Goal: Find specific page/section: Find specific page/section

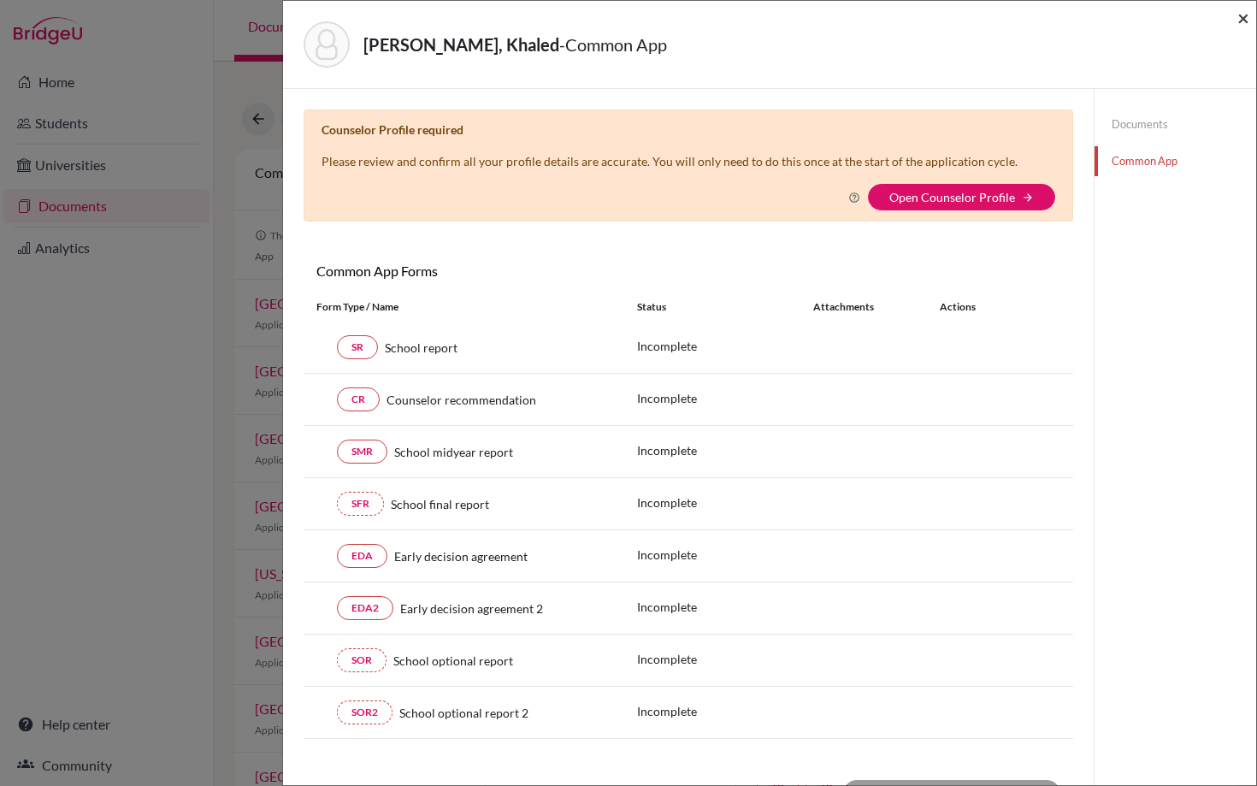
click at [1243, 18] on span "×" at bounding box center [1244, 17] width 12 height 25
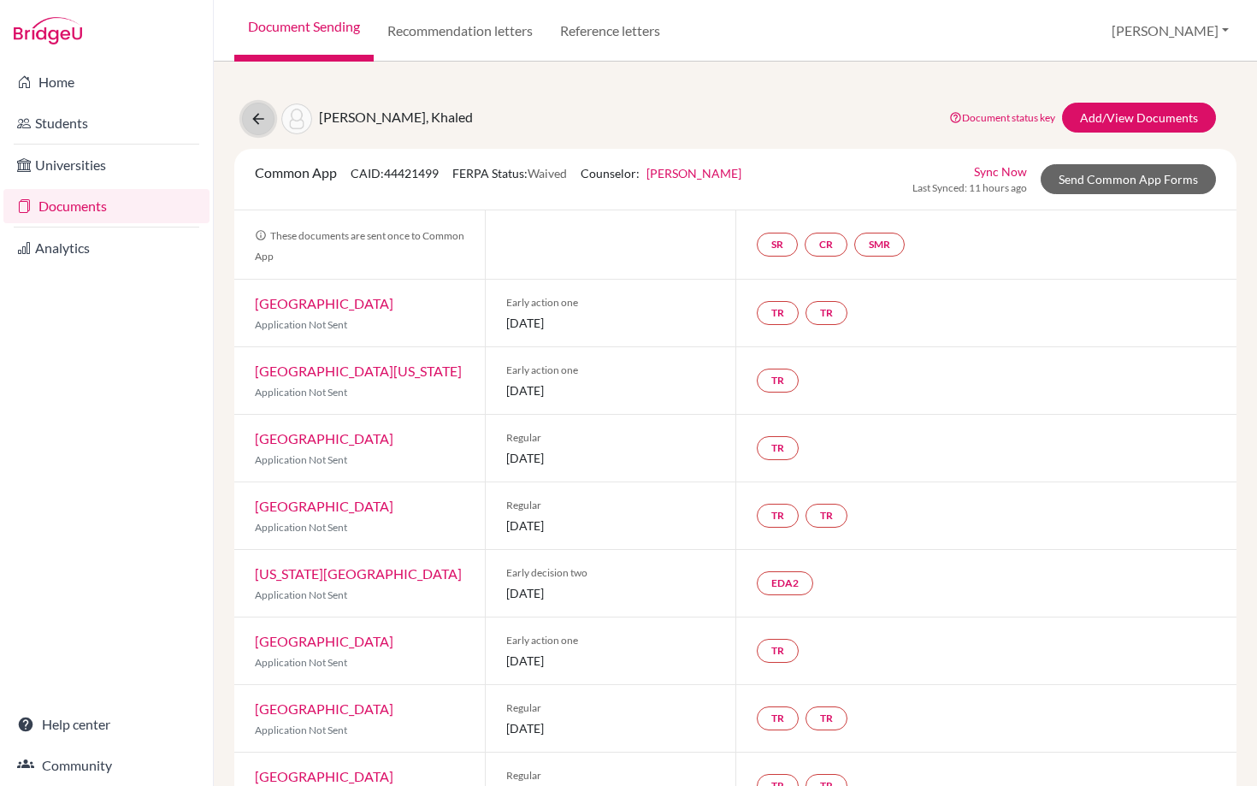
click at [259, 120] on icon at bounding box center [258, 118] width 17 height 17
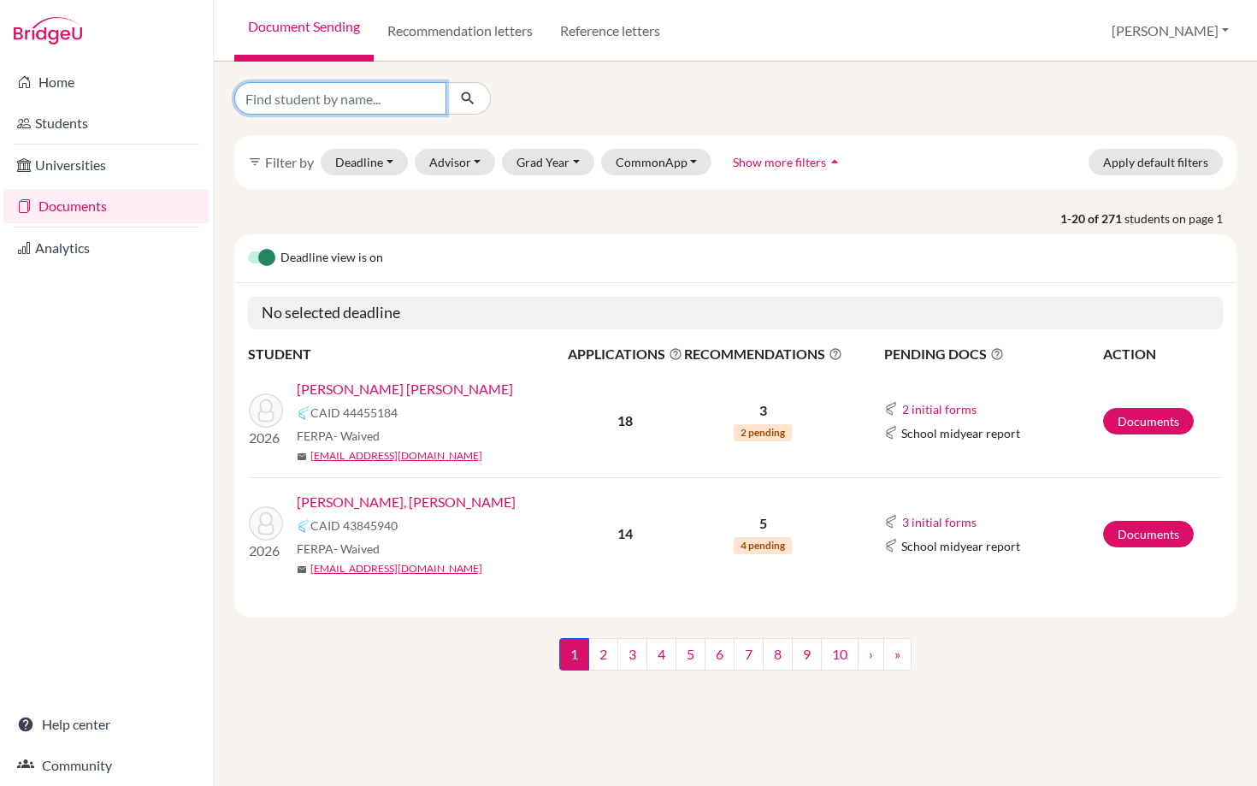
click at [395, 99] on input "Find student by name..." at bounding box center [340, 98] width 212 height 32
type input "jerry"
click button "submit" at bounding box center [468, 98] width 45 height 32
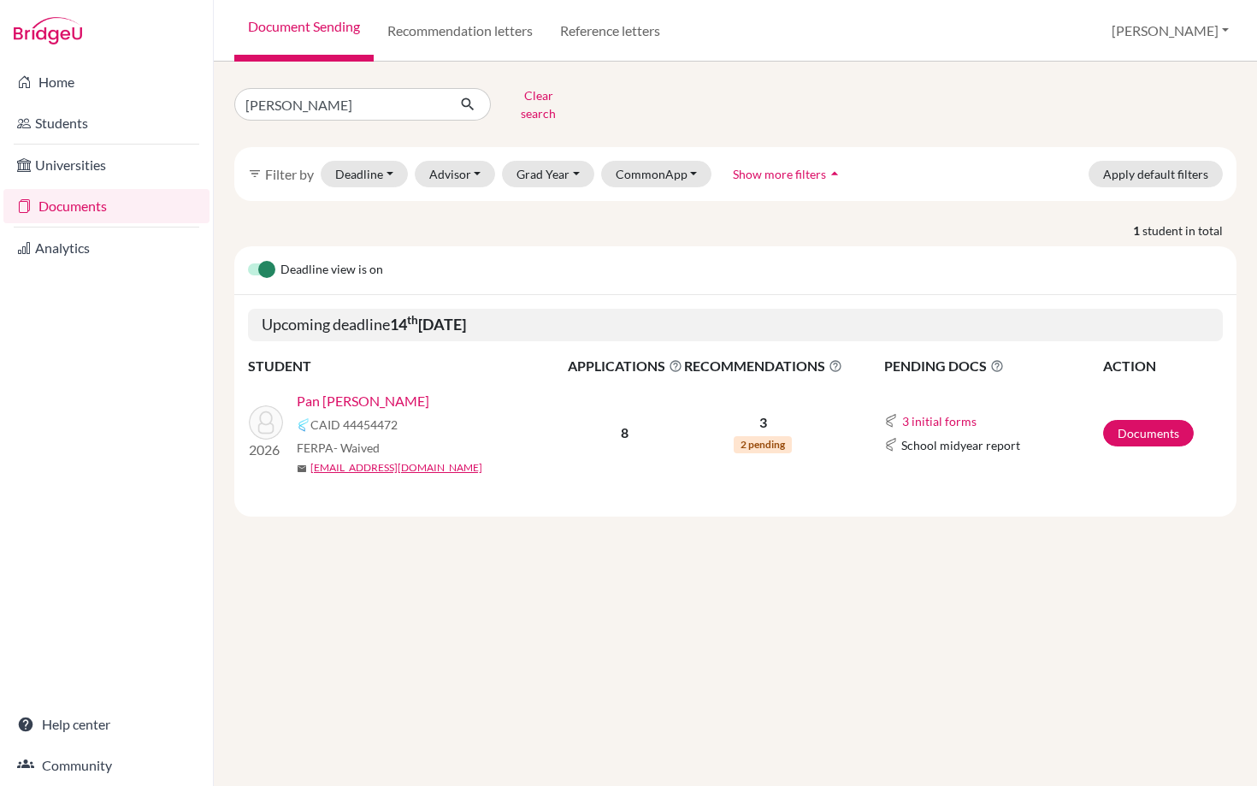
click at [372, 391] on link "Pan Mora, Jerry Rafael" at bounding box center [363, 401] width 133 height 21
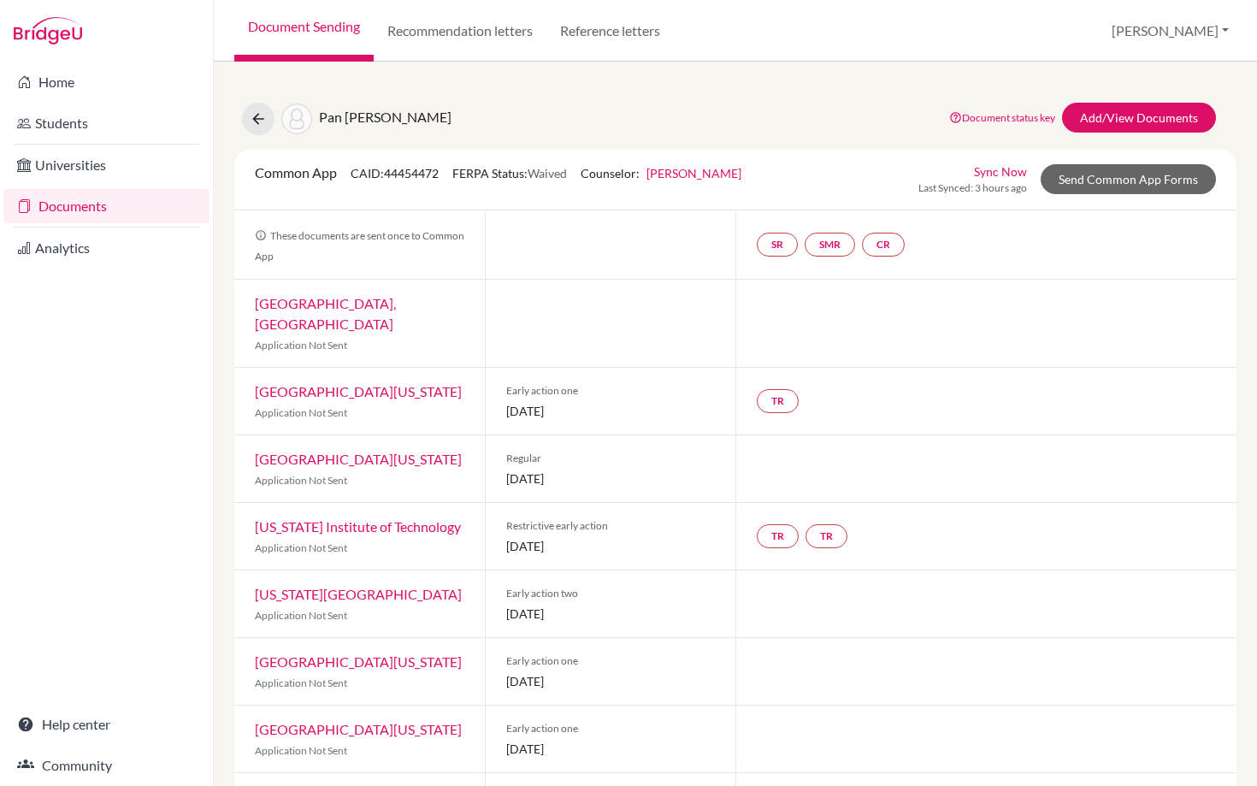
scroll to position [74, 0]
